Goal: Information Seeking & Learning: Learn about a topic

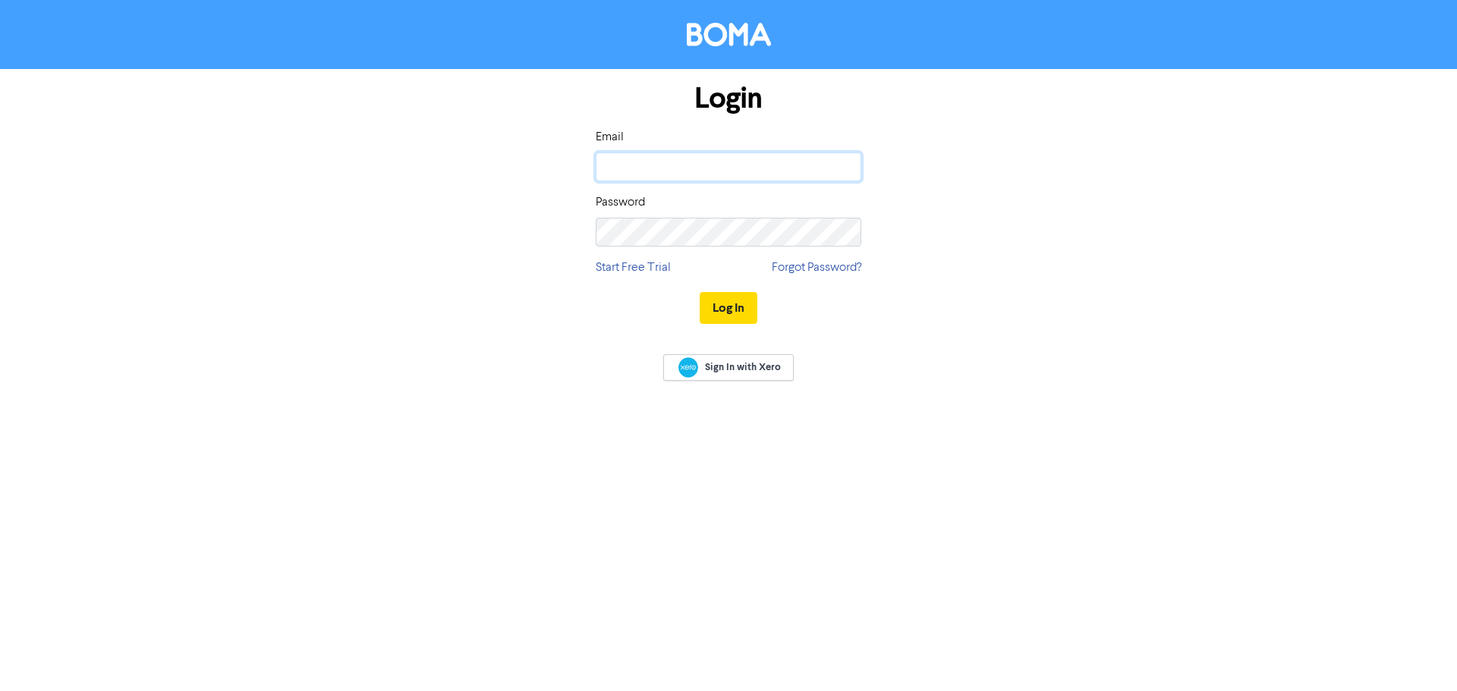
click at [742, 159] on input "email" at bounding box center [729, 167] width 266 height 29
type input "[EMAIL_ADDRESS][DOMAIN_NAME]"
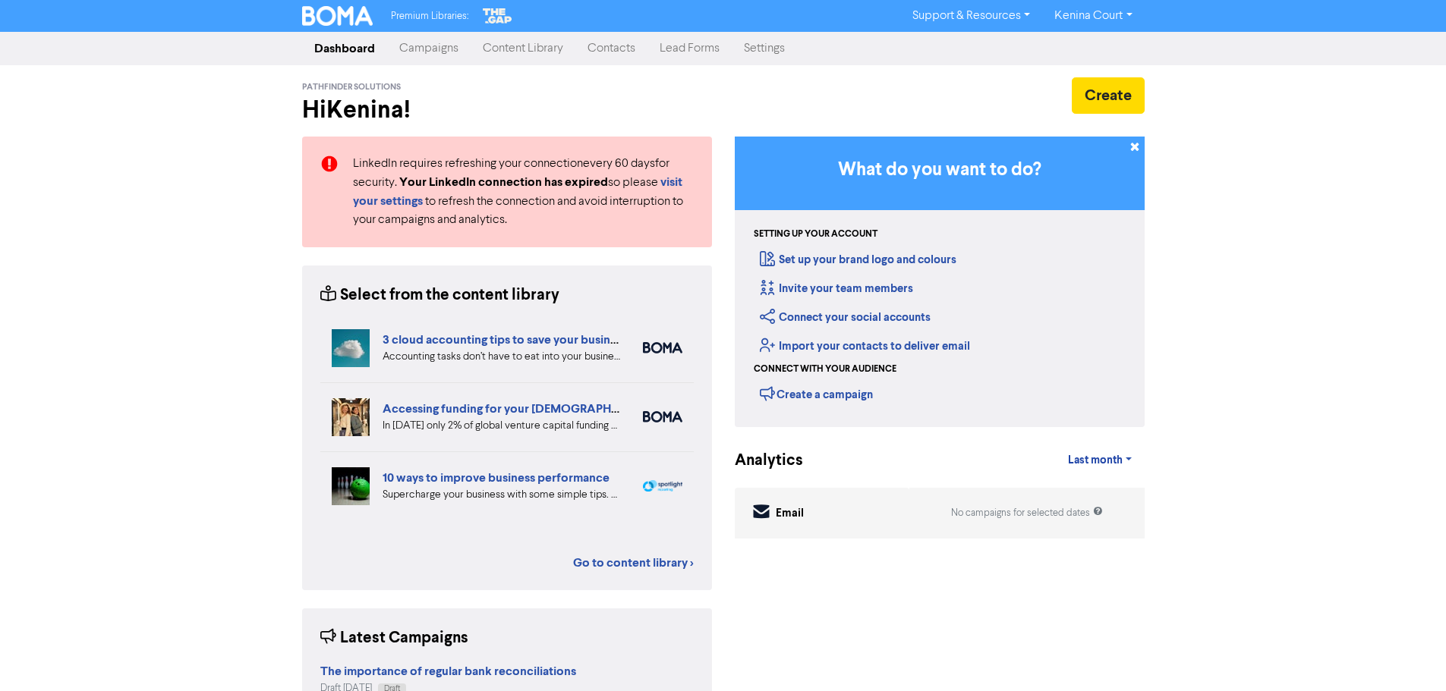
click at [430, 47] on link "Campaigns" at bounding box center [428, 48] width 83 height 30
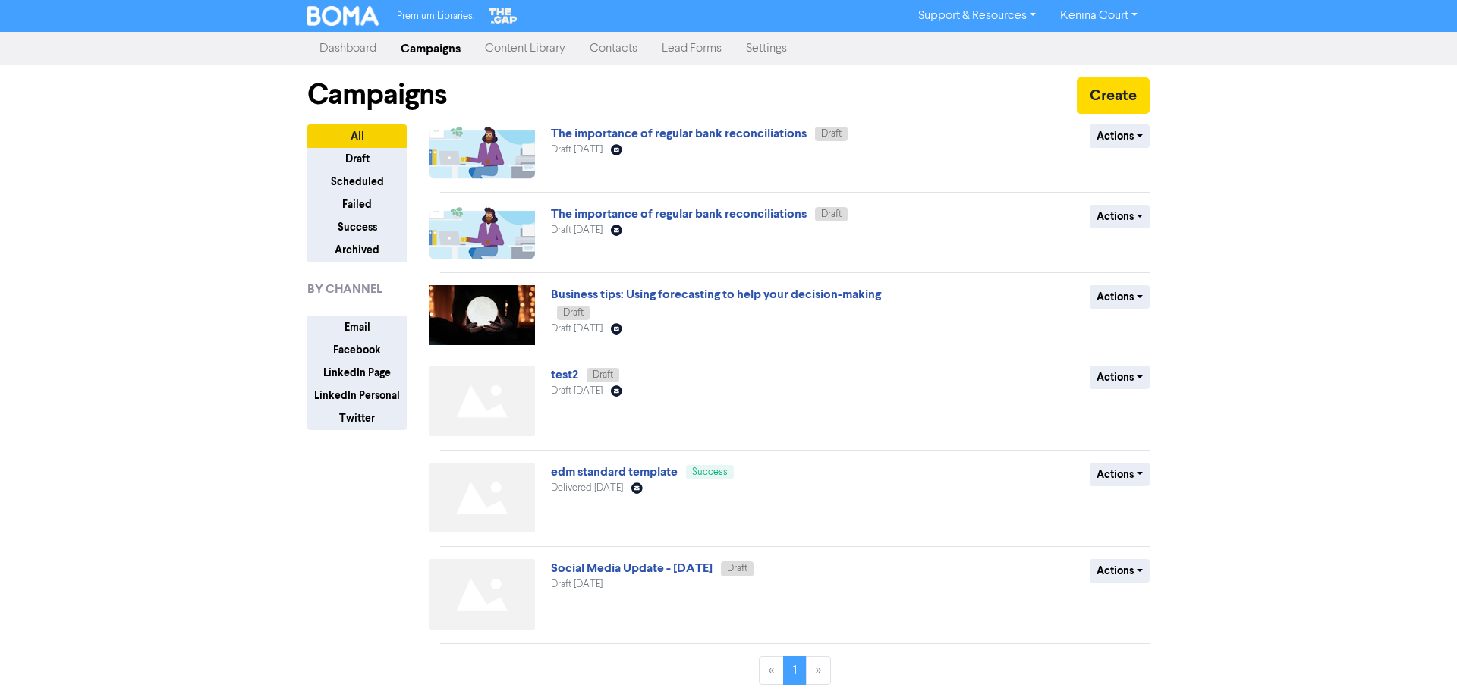
click at [537, 51] on link "Content Library" at bounding box center [525, 48] width 105 height 30
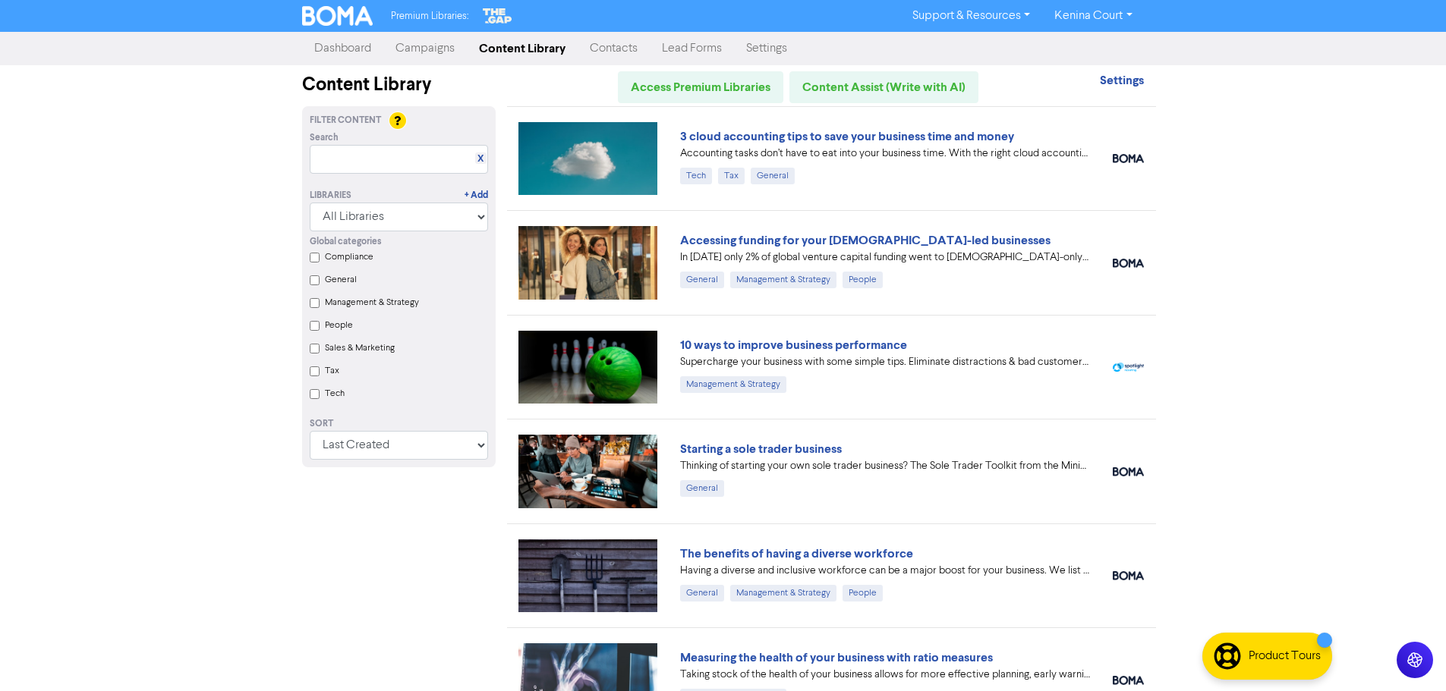
click at [761, 241] on link "Accessing funding for your [DEMOGRAPHIC_DATA]-led businesses" at bounding box center [865, 240] width 370 height 15
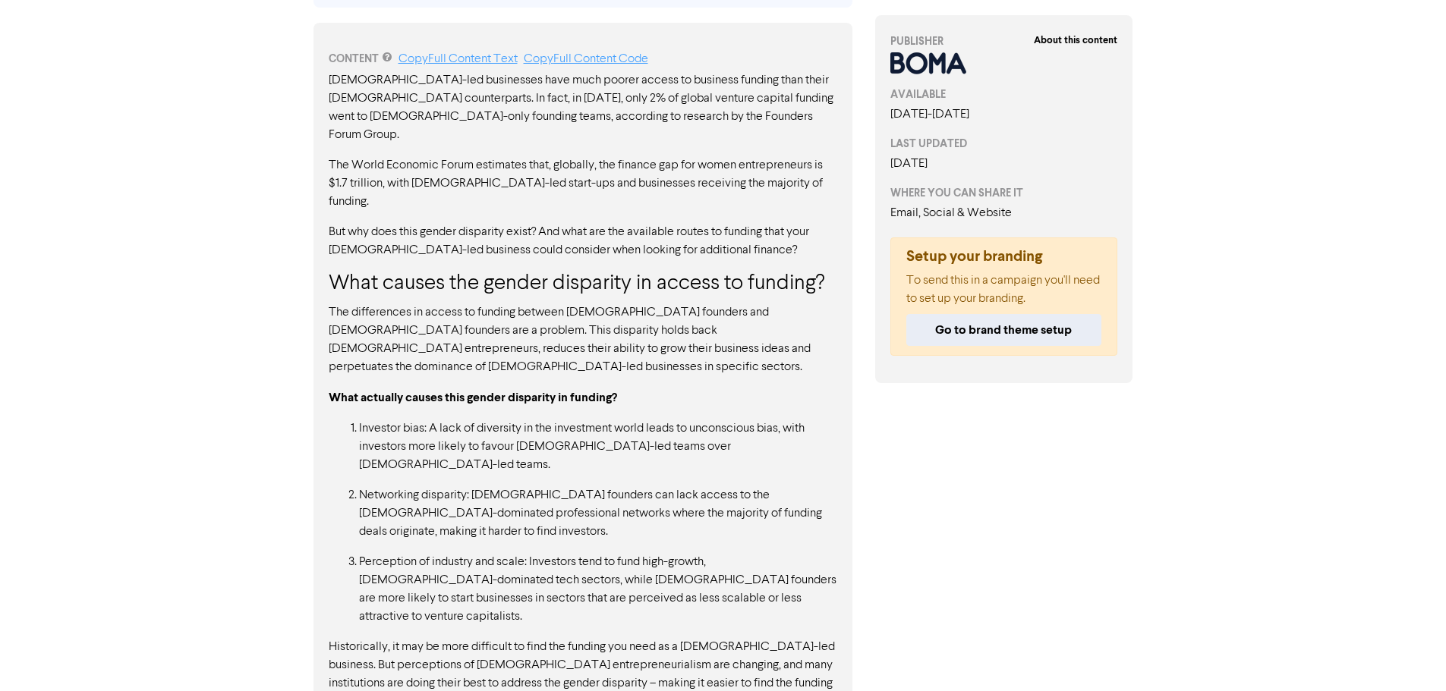
scroll to position [603, 0]
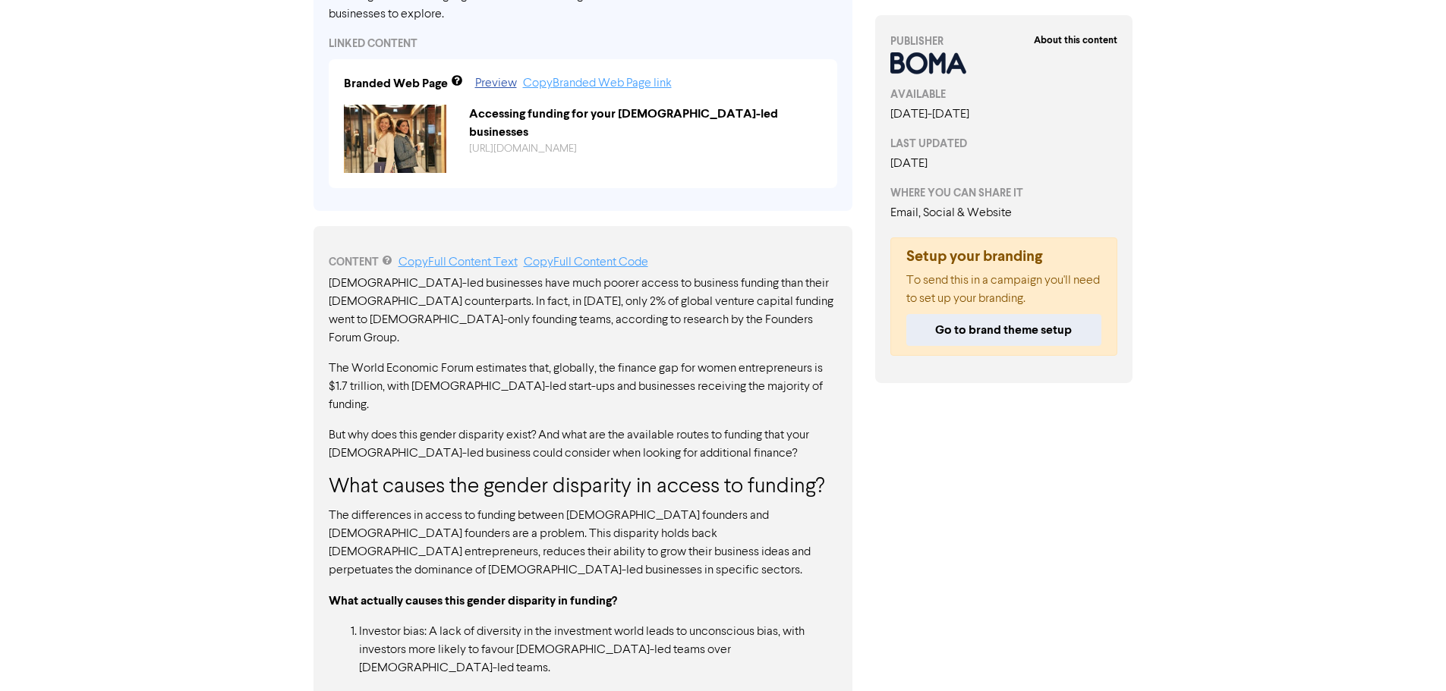
click at [333, 275] on p "[DEMOGRAPHIC_DATA]-led businesses have much poorer access to business funding t…" at bounding box center [583, 311] width 509 height 73
click at [331, 275] on p "[DEMOGRAPHIC_DATA]-led businesses have much poorer access to business funding t…" at bounding box center [583, 311] width 509 height 73
drag, startPoint x: 329, startPoint y: 238, endPoint x: 405, endPoint y: 241, distance: 76.7
click at [405, 275] on p "[DEMOGRAPHIC_DATA]-led businesses have much poorer access to business funding t…" at bounding box center [583, 311] width 509 height 73
